Goal: Task Accomplishment & Management: Use online tool/utility

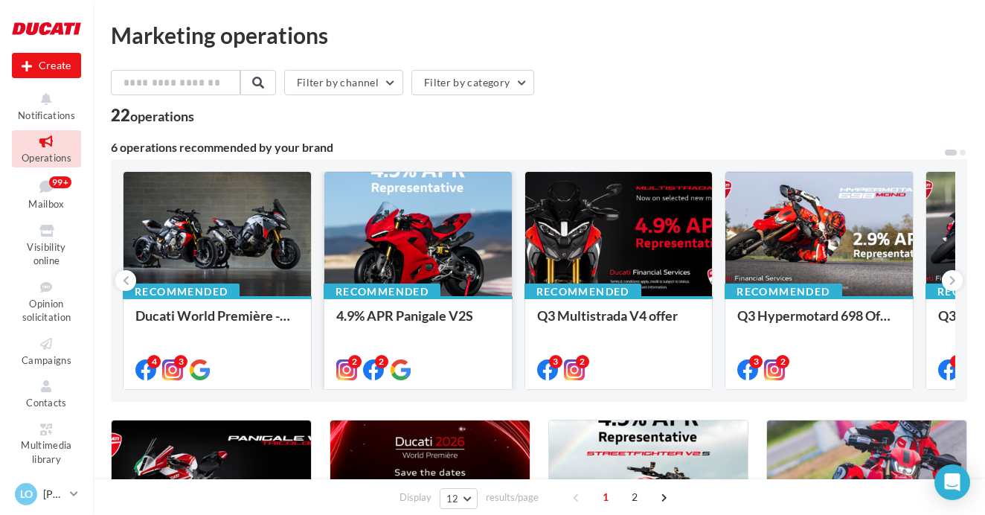
click at [392, 254] on div at bounding box center [418, 235] width 188 height 126
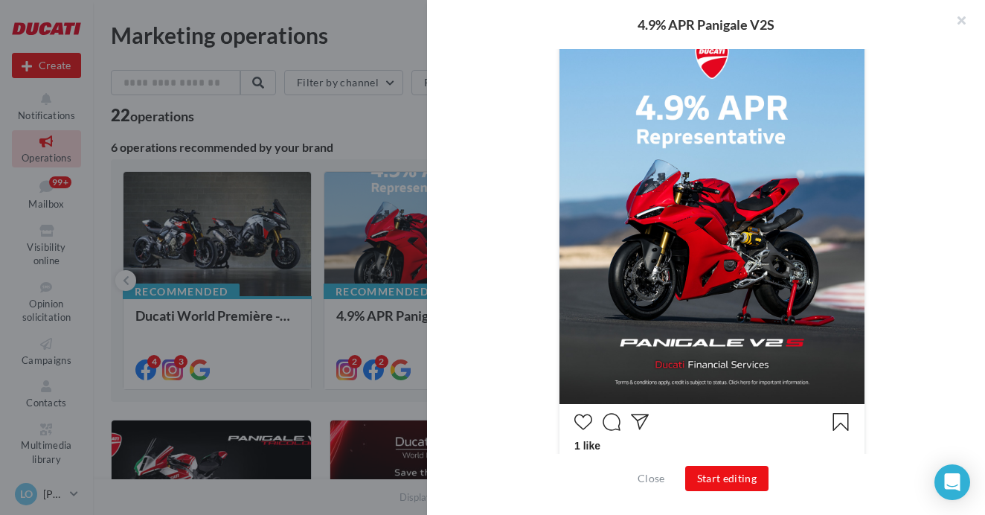
scroll to position [379, 0]
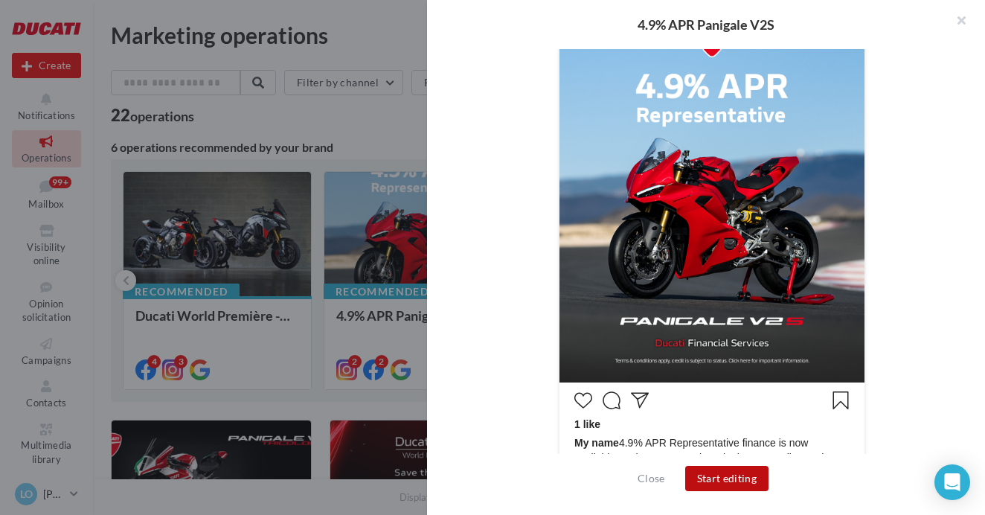
click at [720, 481] on button "Start editing" at bounding box center [727, 478] width 84 height 25
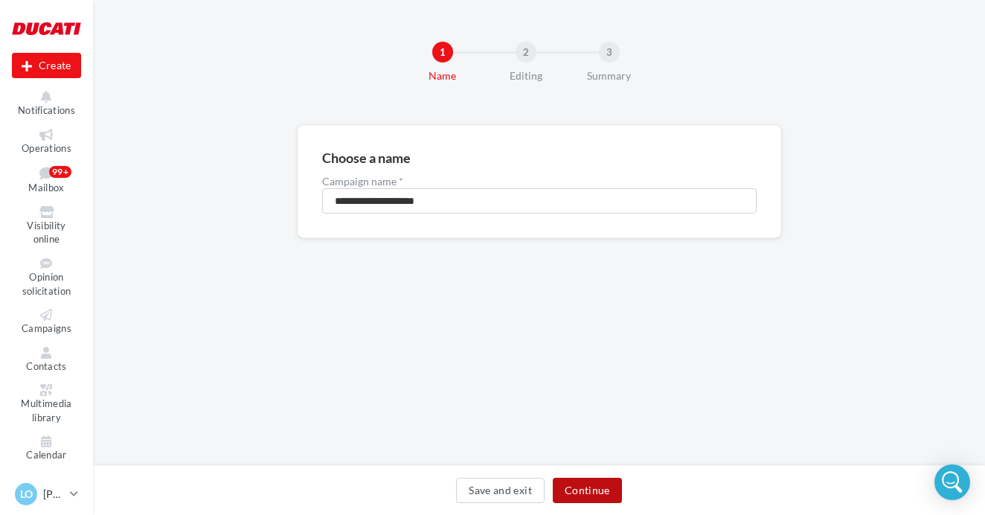
click at [594, 491] on button "Continue" at bounding box center [587, 490] width 69 height 25
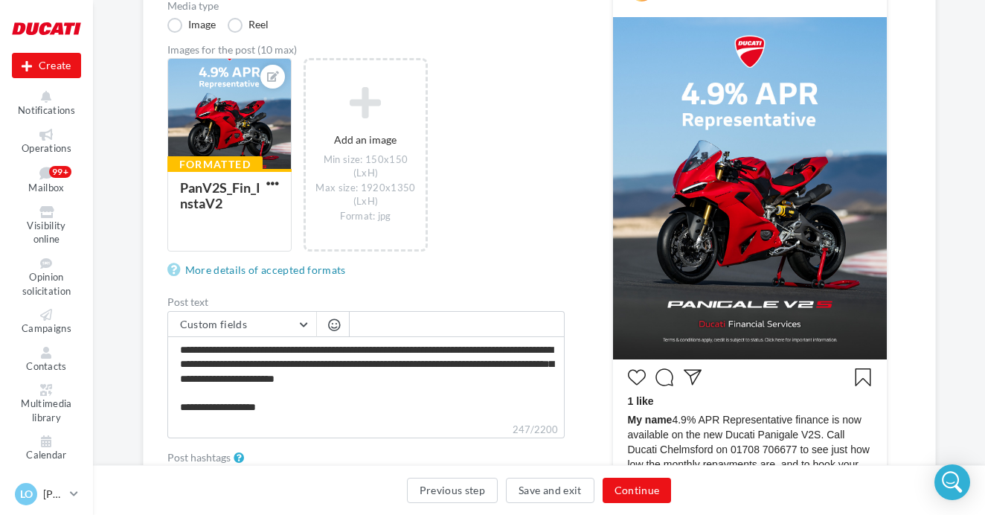
scroll to position [231, 0]
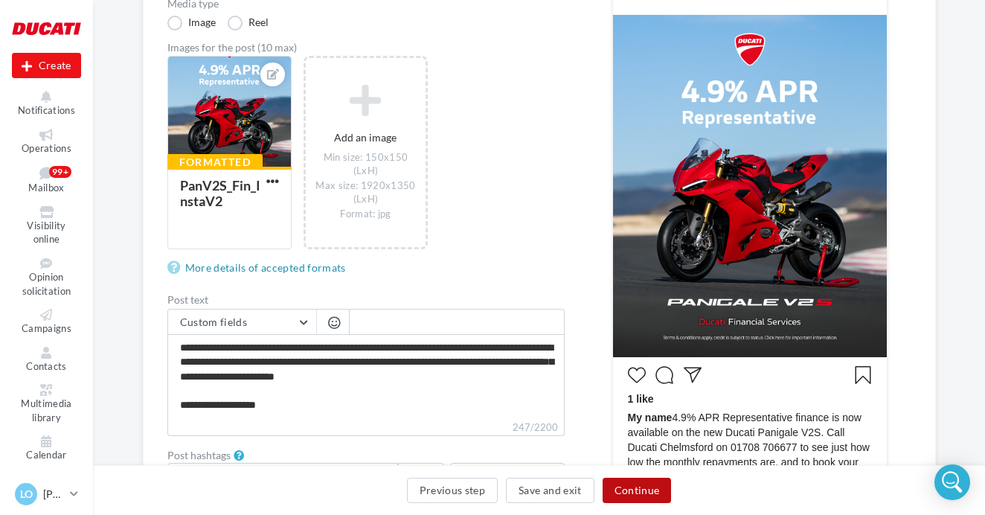
click at [658, 492] on button "Continue" at bounding box center [637, 490] width 69 height 25
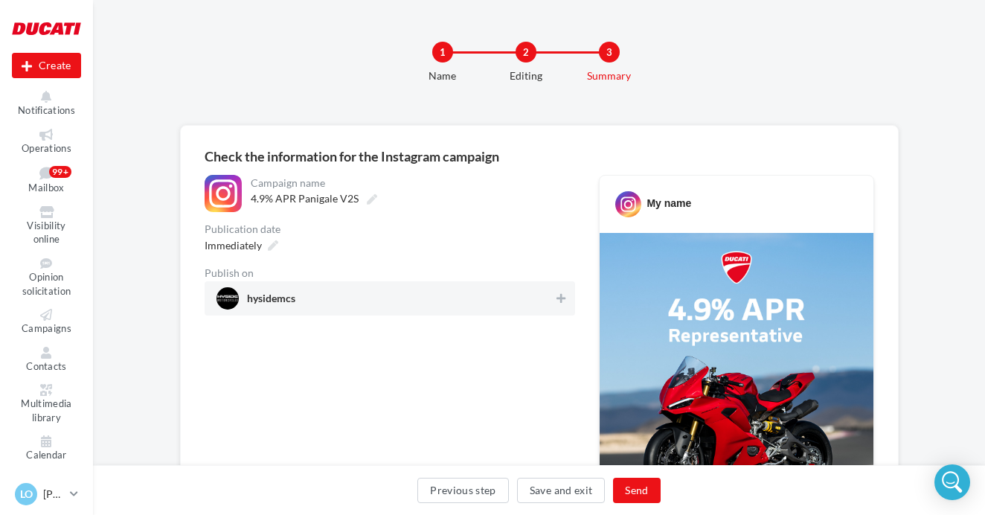
click at [468, 309] on span "hysidemcs" at bounding box center [386, 298] width 338 height 22
click at [633, 487] on button "Send" at bounding box center [636, 490] width 47 height 25
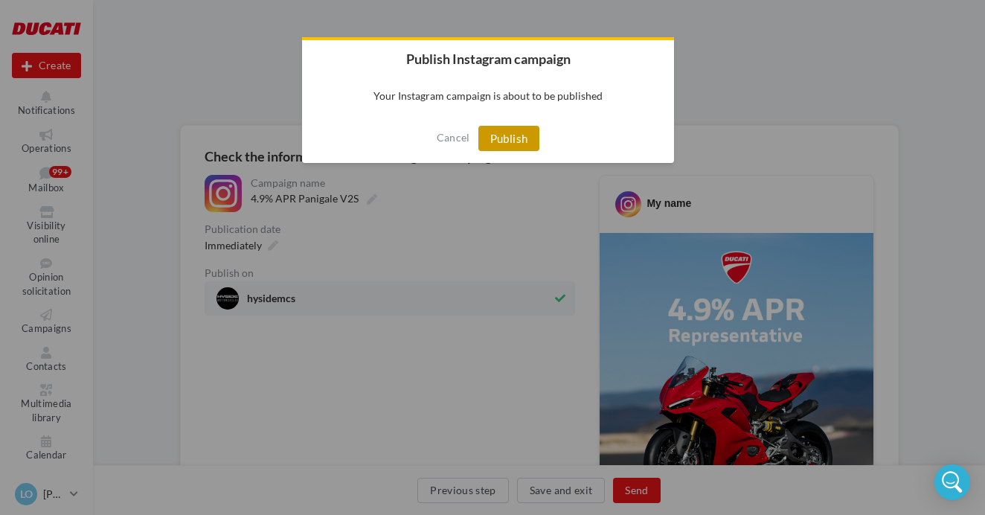
click at [505, 143] on button "Publish" at bounding box center [509, 138] width 62 height 25
